Goal: Information Seeking & Learning: Find specific page/section

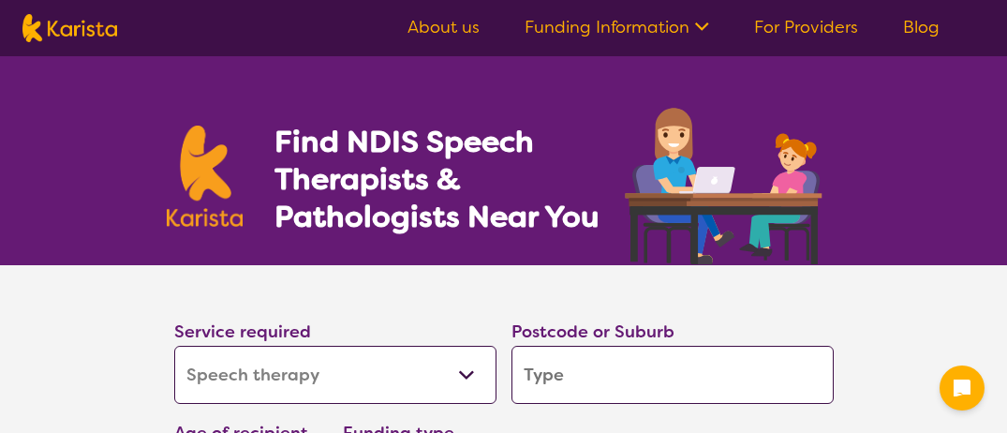
select select "Speech therapy"
select select "NDIS"
select select "Speech therapy"
select select "NDIS"
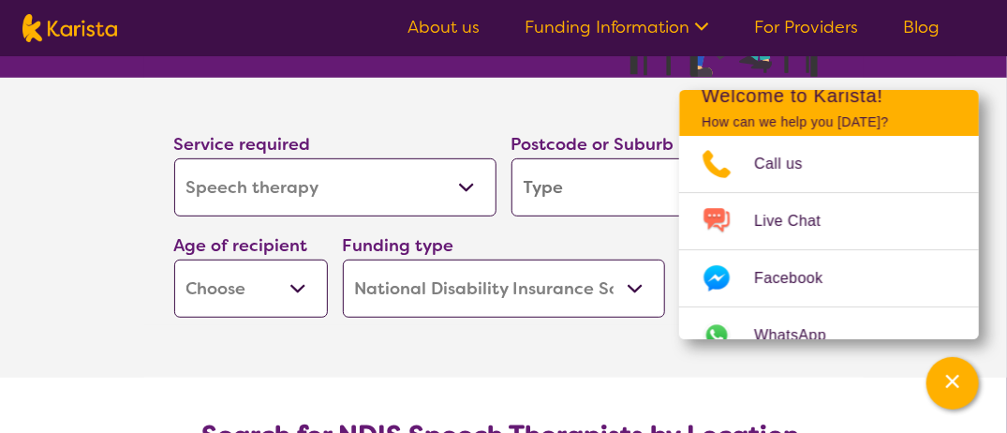
click at [468, 183] on select "Allied Health Assistant Assessment ([MEDICAL_DATA] or [MEDICAL_DATA]) Behaviour…" at bounding box center [335, 187] width 322 height 58
select select "[MEDICAL_DATA]"
click at [174, 158] on select "Allied Health Assistant Assessment ([MEDICAL_DATA] or [MEDICAL_DATA]) Behaviour…" at bounding box center [335, 187] width 322 height 58
select select "[MEDICAL_DATA]"
click at [547, 190] on input "search" at bounding box center [672, 187] width 322 height 58
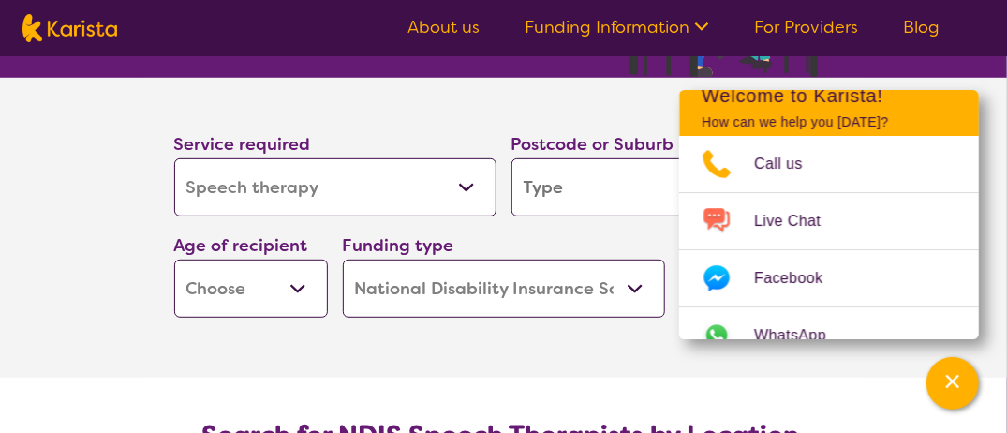
type input "t"
type input "to"
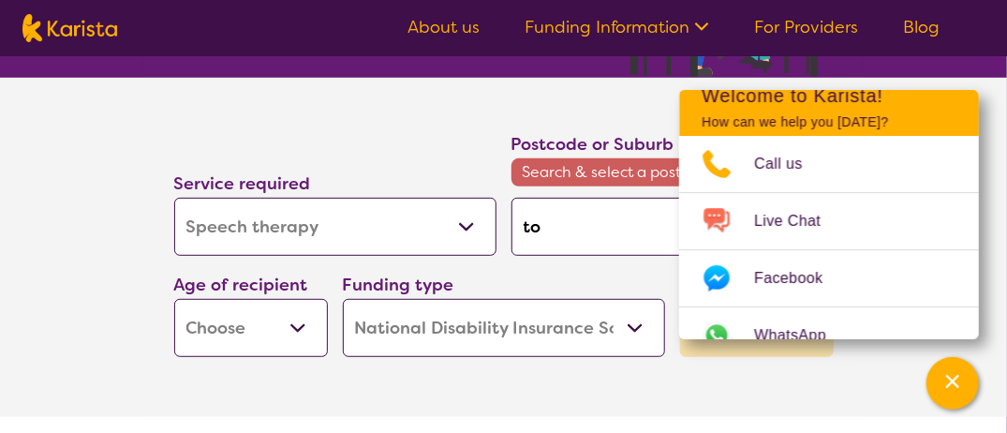
type input "tor"
type input "toro"
type input "toron"
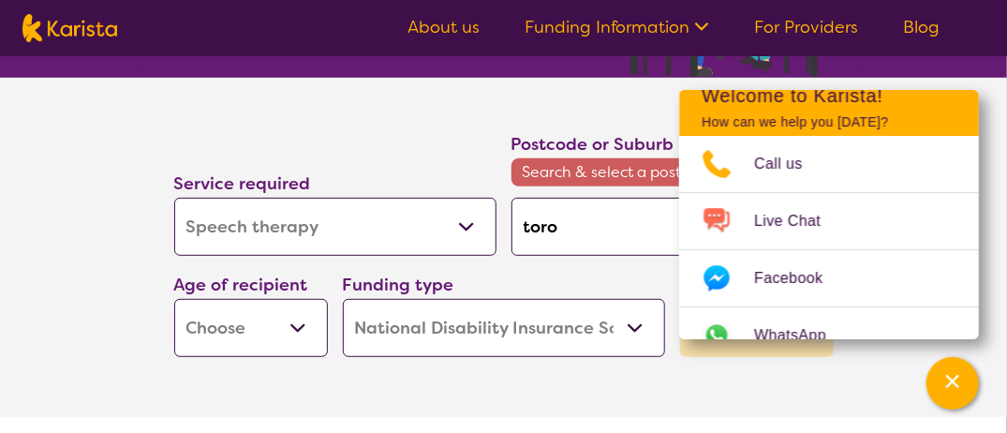
type input "toron"
type input "toront"
type input "[GEOGRAPHIC_DATA]"
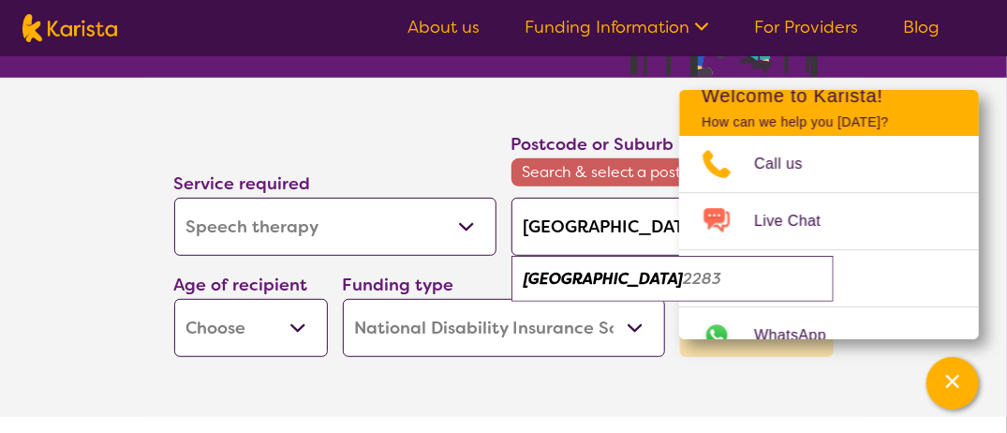
click at [566, 276] on em "[GEOGRAPHIC_DATA]" at bounding box center [603, 279] width 159 height 20
type input "2283"
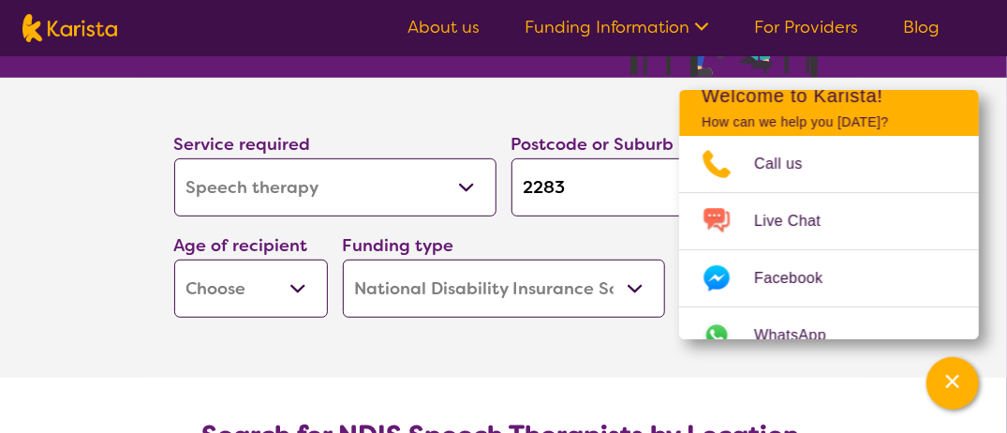
click at [302, 285] on select "Early Childhood - 0 to 9 Child - 10 to 11 Adolescent - 12 to 17 Adult - 18 to 6…" at bounding box center [251, 288] width 154 height 58
select select "EC"
click at [174, 259] on select "Early Childhood - 0 to 9 Child - 10 to 11 Adolescent - 12 to 17 Adult - 18 to 6…" at bounding box center [251, 288] width 154 height 58
select select "EC"
click at [563, 349] on section "Service required Allied Health Assistant Assessment ([MEDICAL_DATA] or [MEDICAL…" at bounding box center [503, 228] width 749 height 300
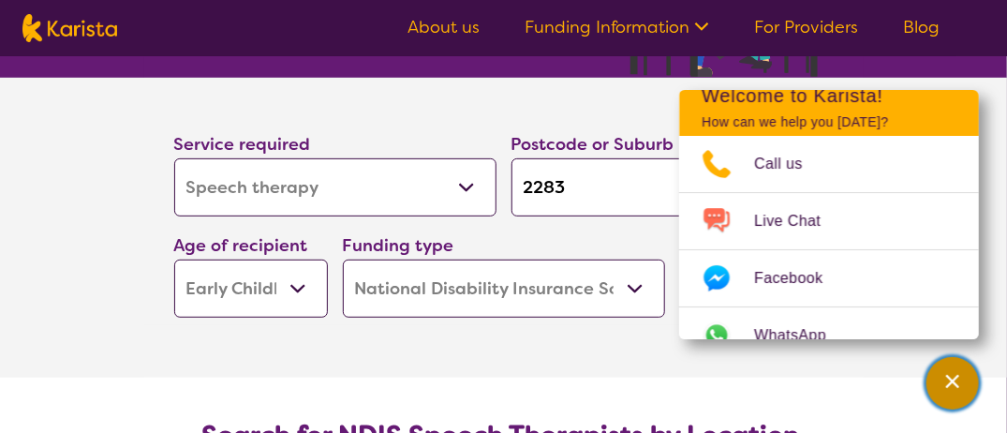
click at [954, 376] on icon "Channel Menu" at bounding box center [952, 381] width 19 height 19
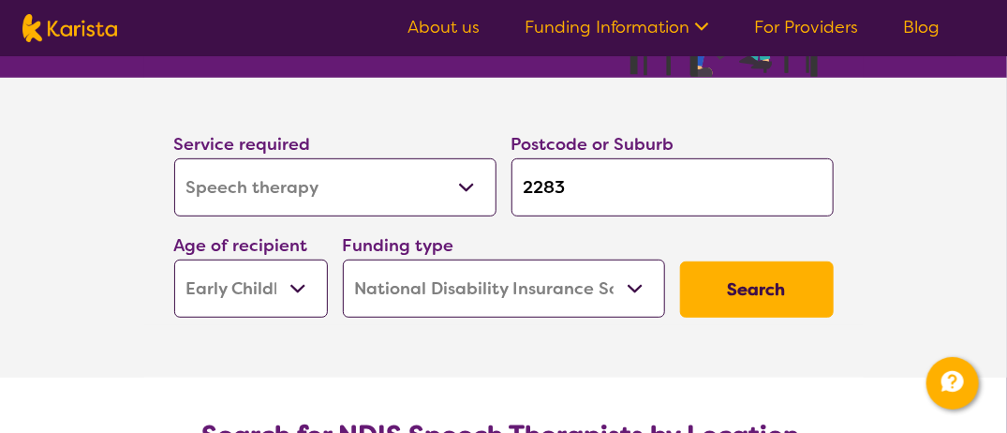
click at [761, 296] on button "Search" at bounding box center [757, 289] width 154 height 56
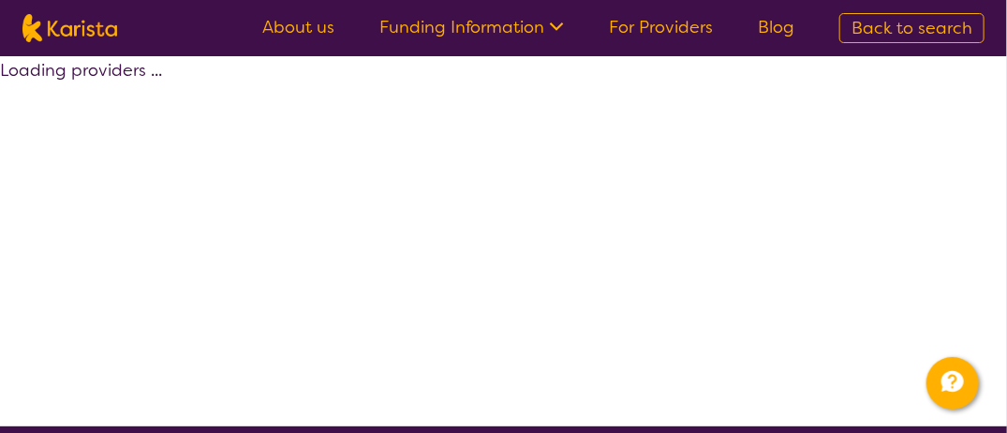
select select "by_score"
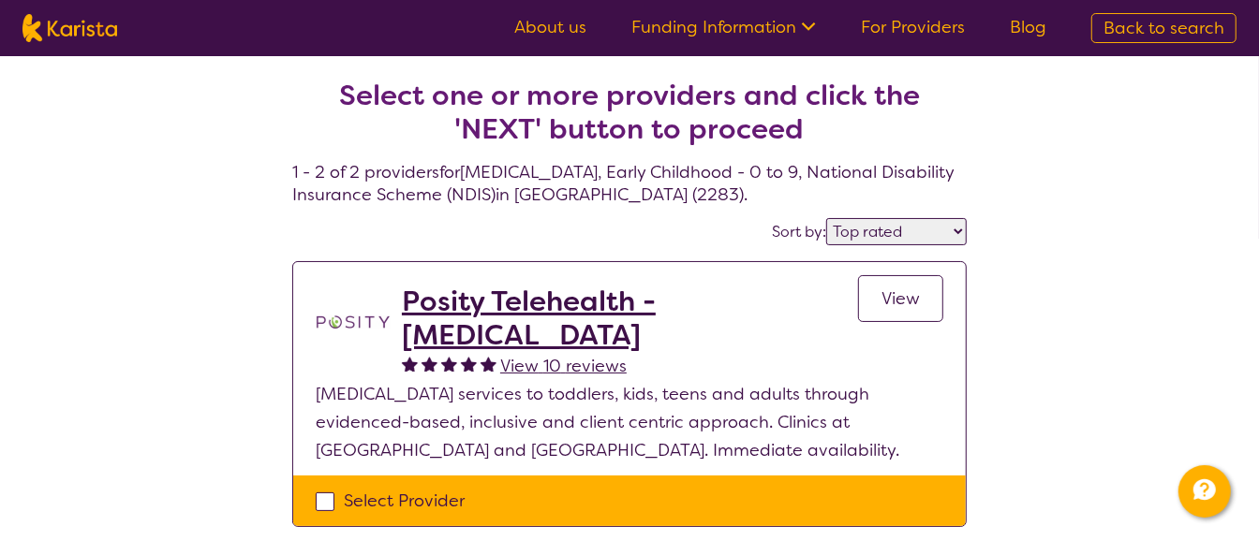
select select "Speech therapy"
select select "EC"
select select "NDIS"
select select "Speech therapy"
select select "EC"
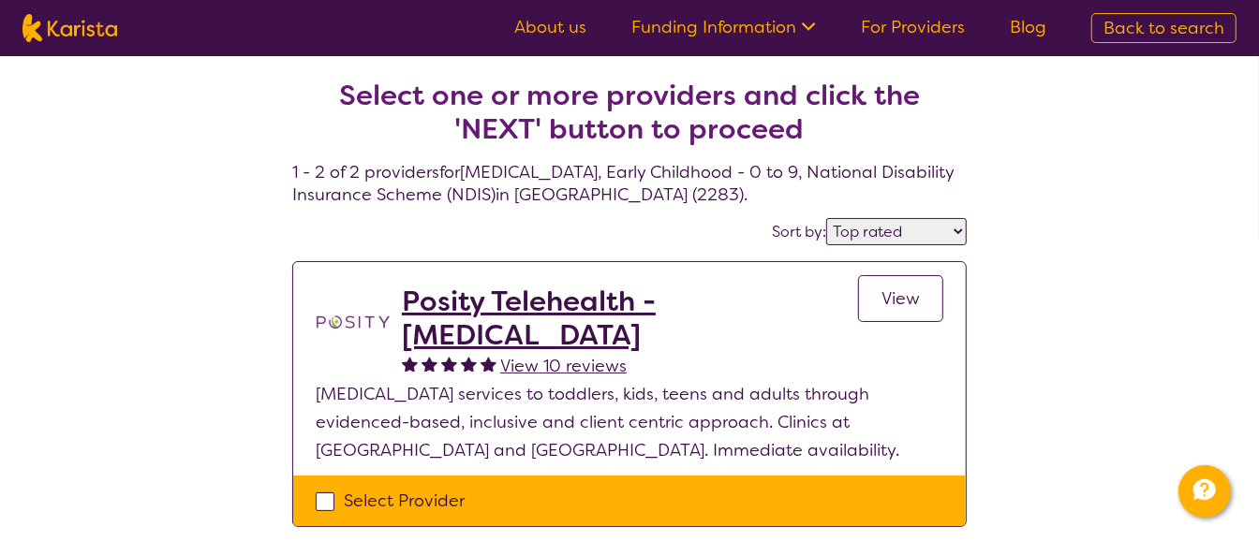
select select "NDIS"
